Goal: Contribute content: Add original content to the website for others to see

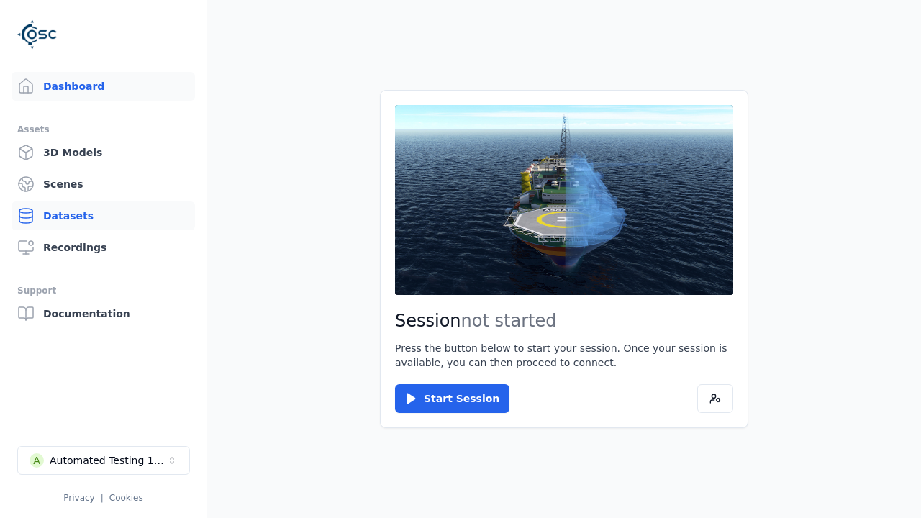
click at [103, 216] on link "Datasets" at bounding box center [103, 215] width 183 height 29
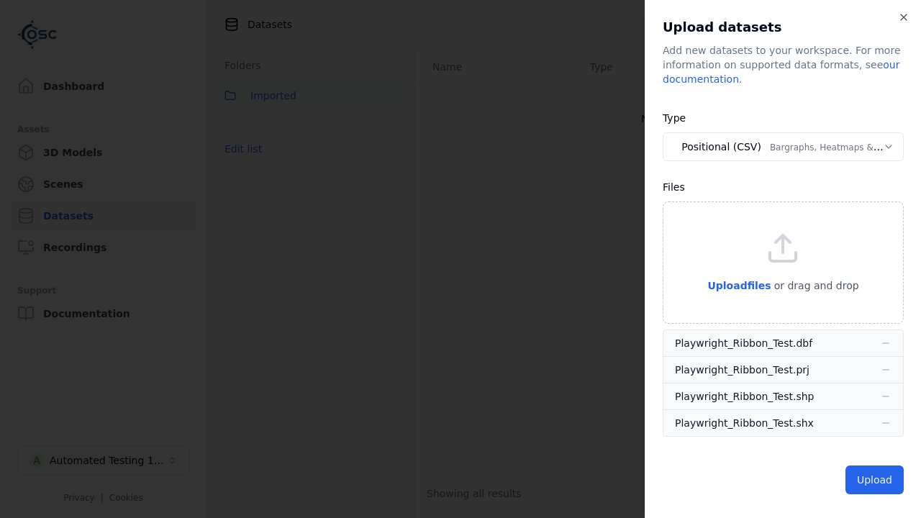
click at [782, 147] on button "Positional (CSV) Bargraphs, Heatmaps & Pins" at bounding box center [782, 146] width 241 height 29
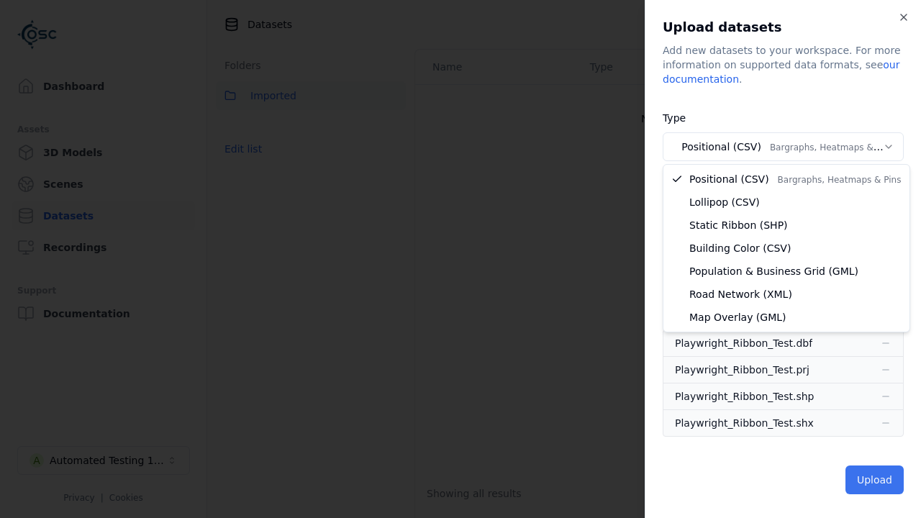
select select "*****"
click at [875, 480] on button "Upload" at bounding box center [874, 479] width 58 height 29
